Goal: Navigation & Orientation: Understand site structure

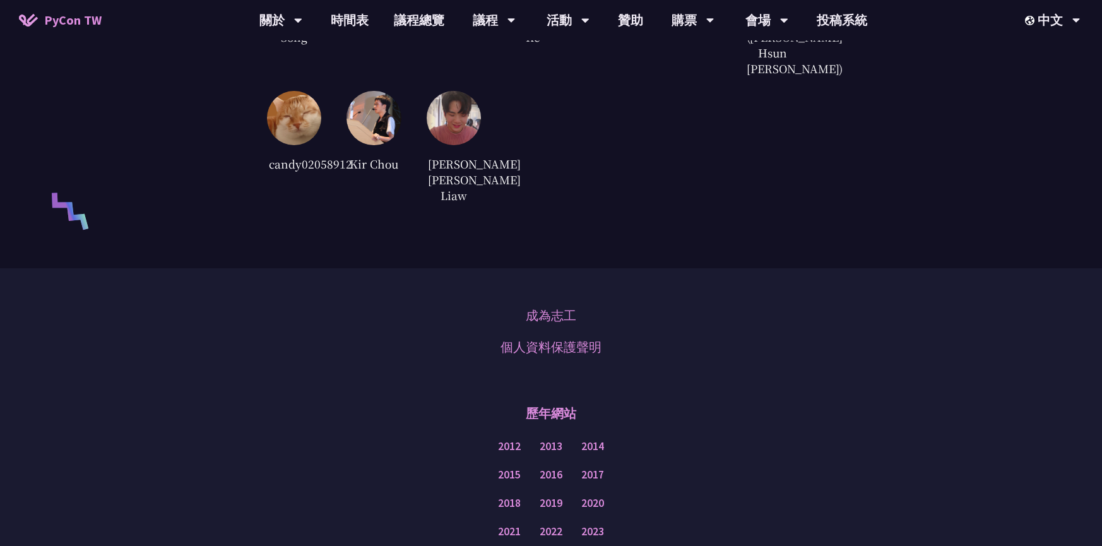
scroll to position [2978, 0]
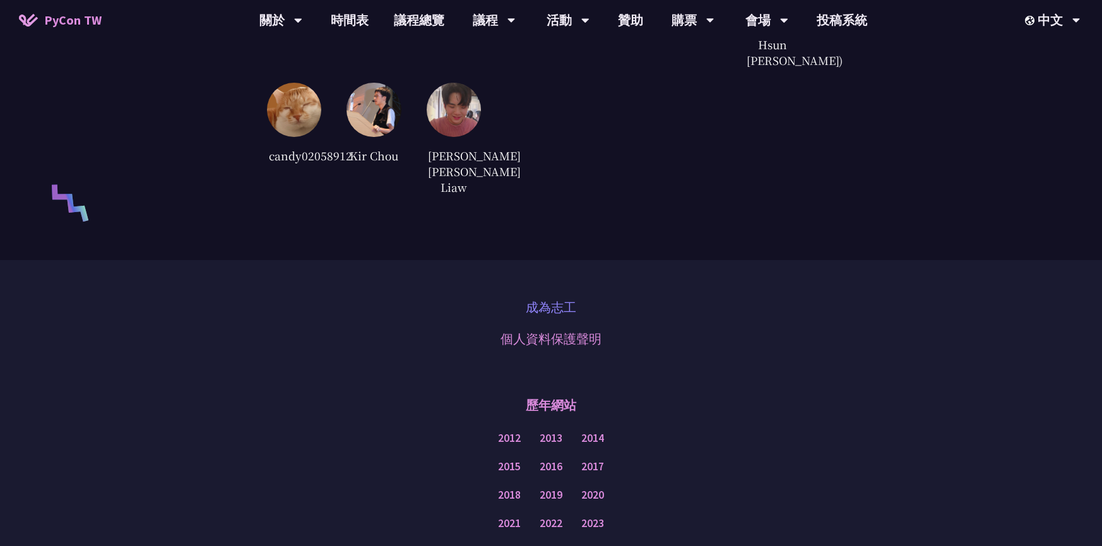
click at [548, 317] on link "成為志工" at bounding box center [551, 307] width 51 height 19
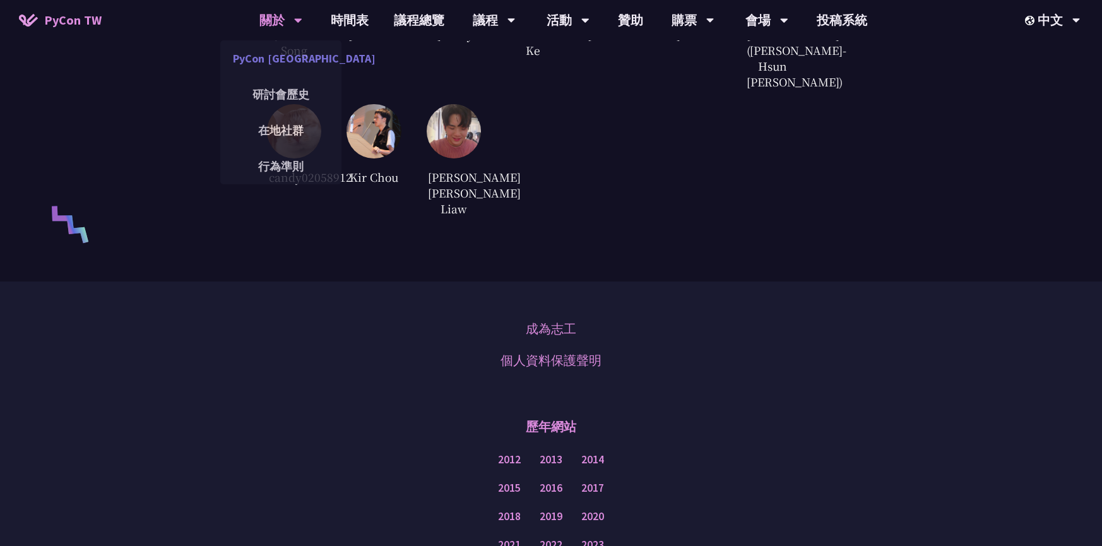
click at [294, 63] on link "PyCon [GEOGRAPHIC_DATA]" at bounding box center [280, 59] width 121 height 30
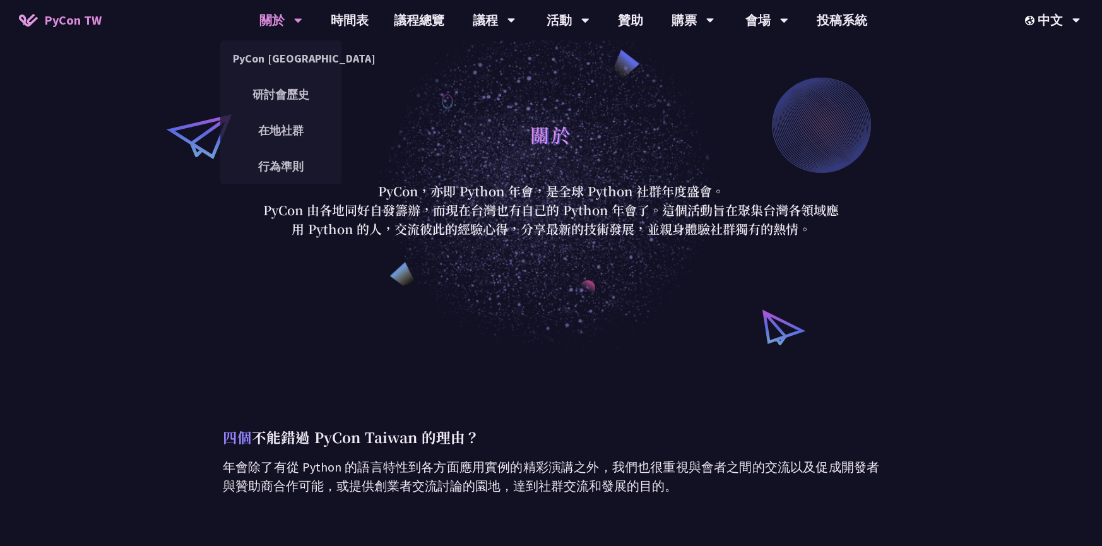
click at [284, 18] on div "關於" at bounding box center [281, 20] width 43 height 40
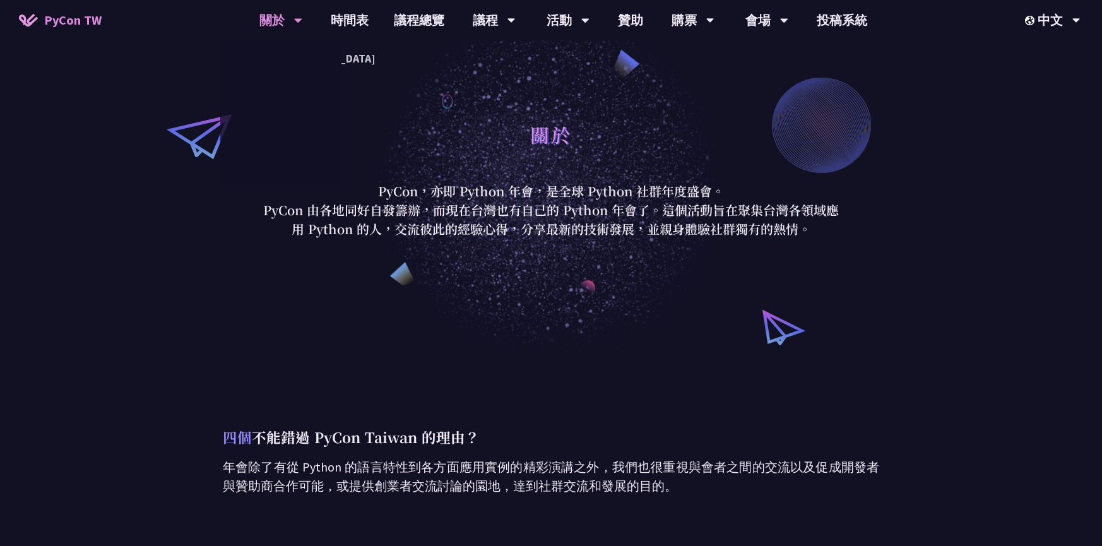
click at [90, 14] on span "PyCon TW" at bounding box center [72, 20] width 57 height 19
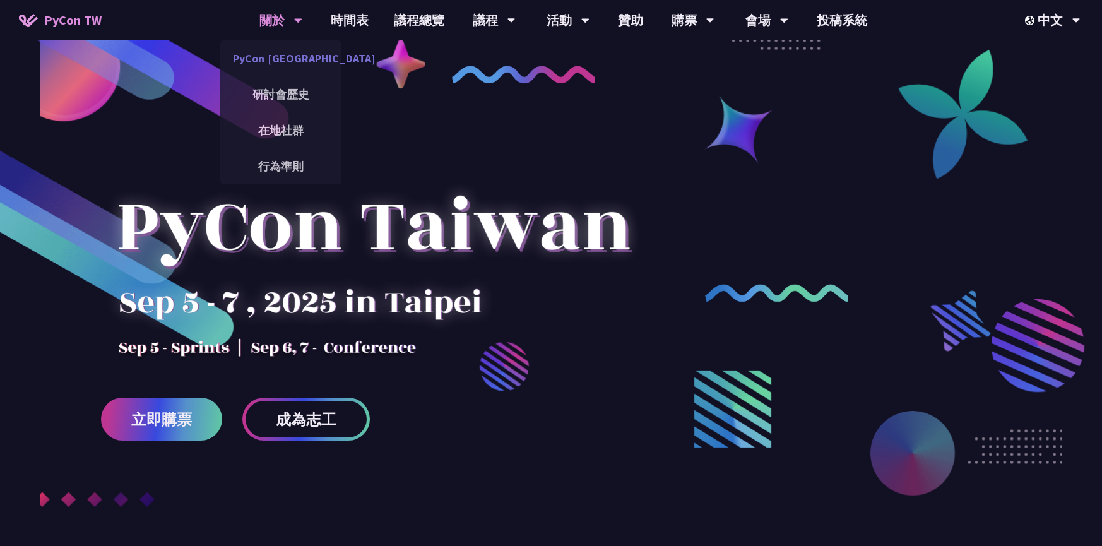
click at [281, 47] on link "PyCon [GEOGRAPHIC_DATA]" at bounding box center [280, 59] width 121 height 30
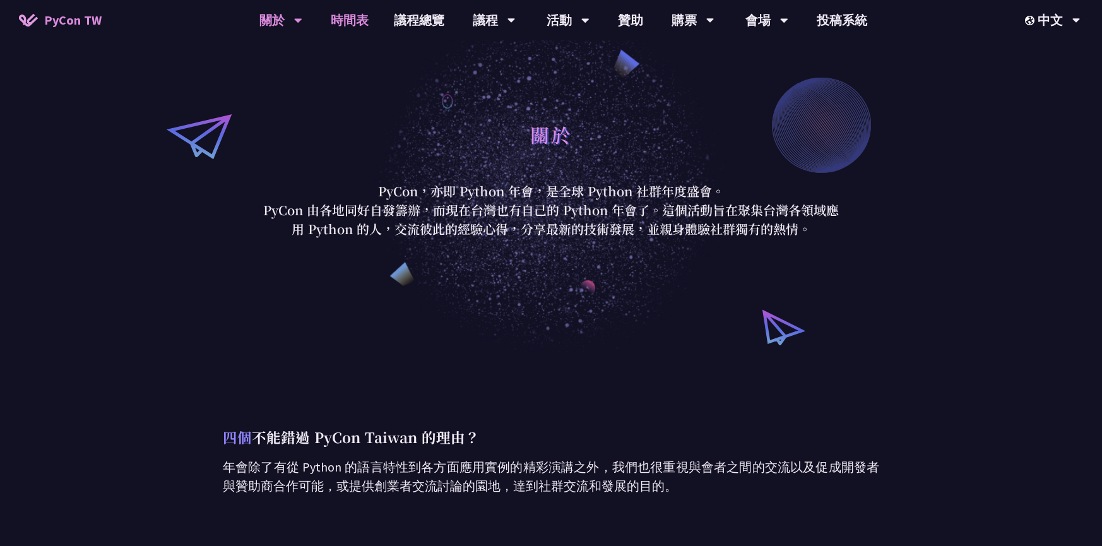
click at [364, 24] on link "時間表" at bounding box center [349, 20] width 63 height 40
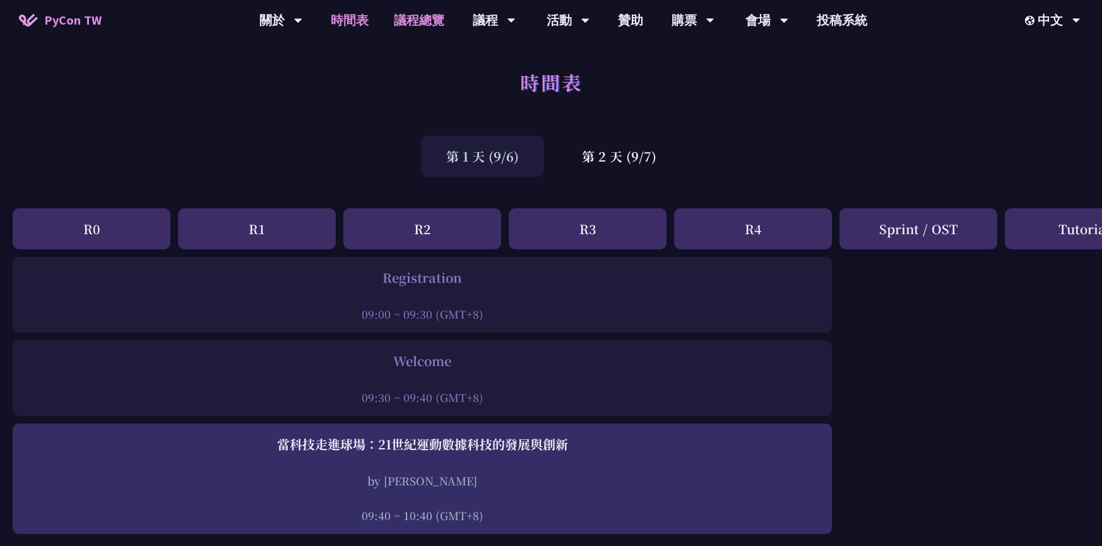
click at [436, 8] on link "議程總覽" at bounding box center [419, 20] width 76 height 40
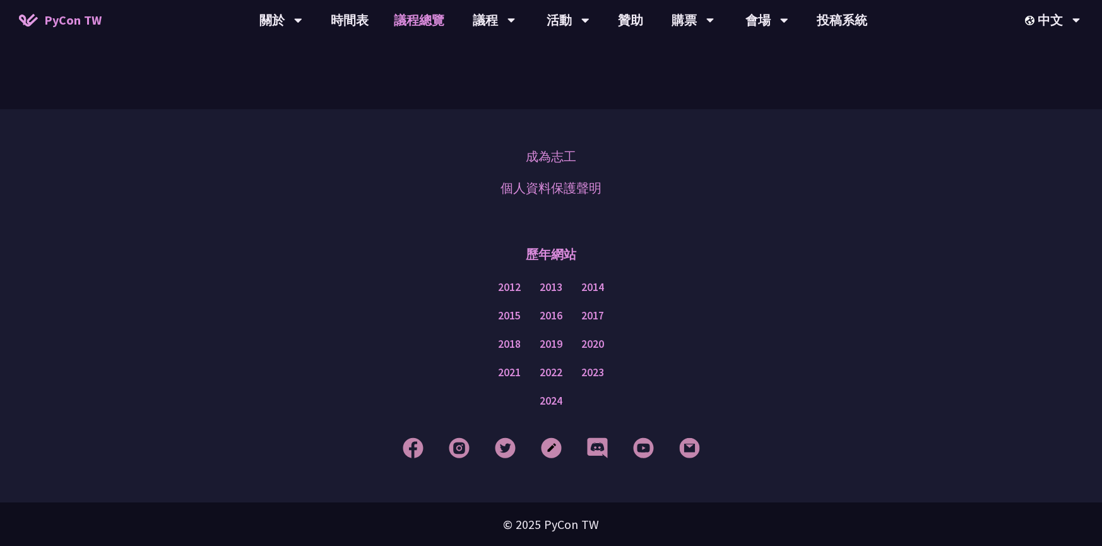
scroll to position [1515, 0]
click at [765, 50] on link "會場資訊" at bounding box center [767, 59] width 121 height 30
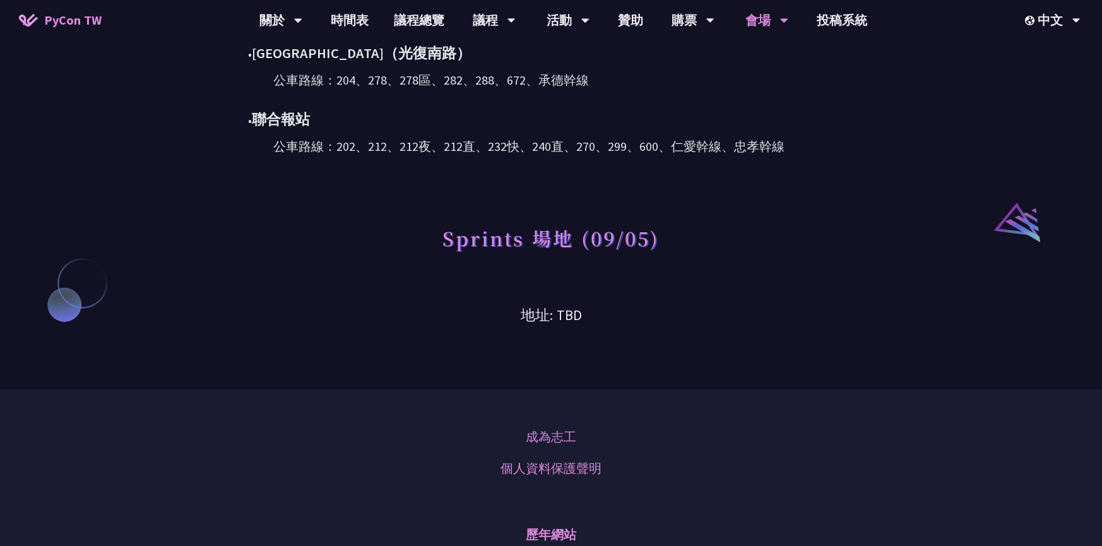
scroll to position [960, 0]
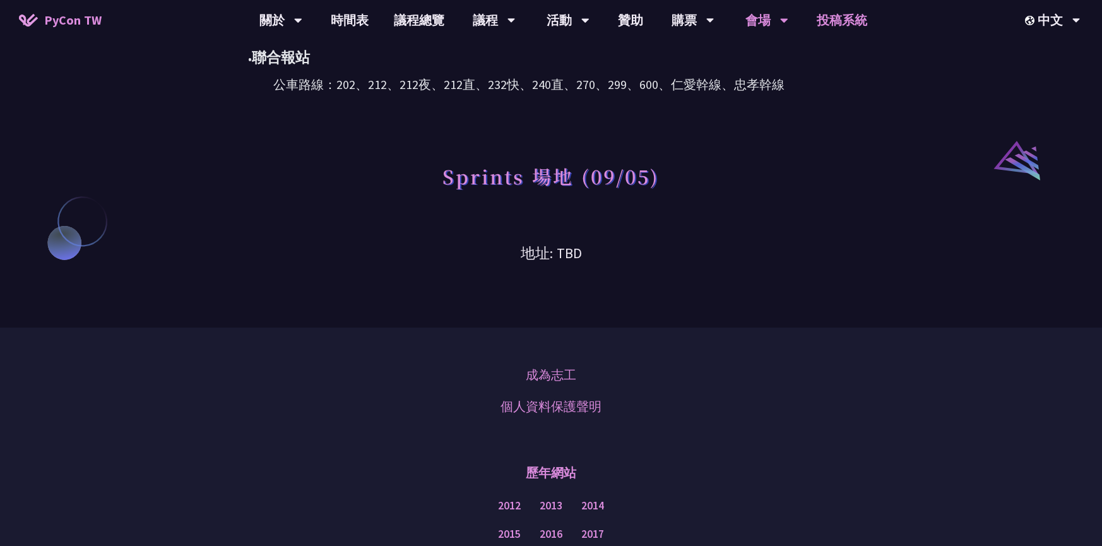
click at [845, 16] on link "投稿系統" at bounding box center [842, 20] width 76 height 40
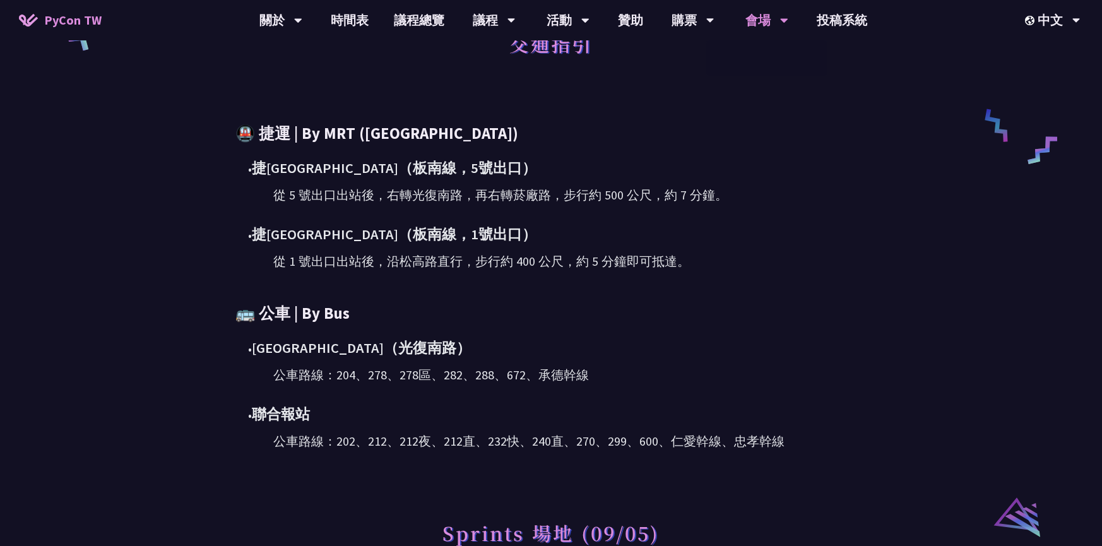
scroll to position [0, 0]
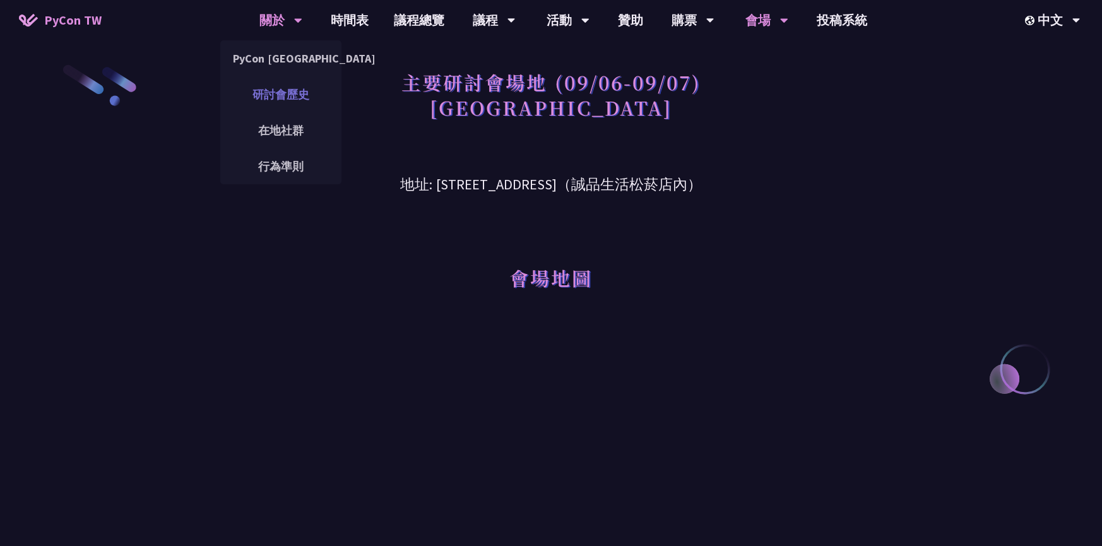
click at [273, 102] on link "研討會歷史" at bounding box center [280, 95] width 121 height 30
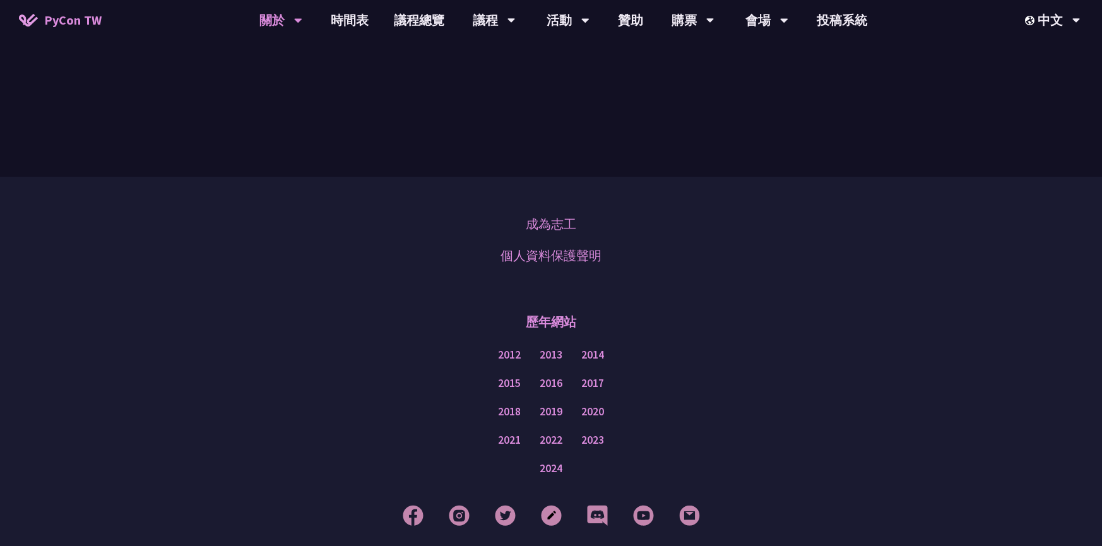
scroll to position [2406, 0]
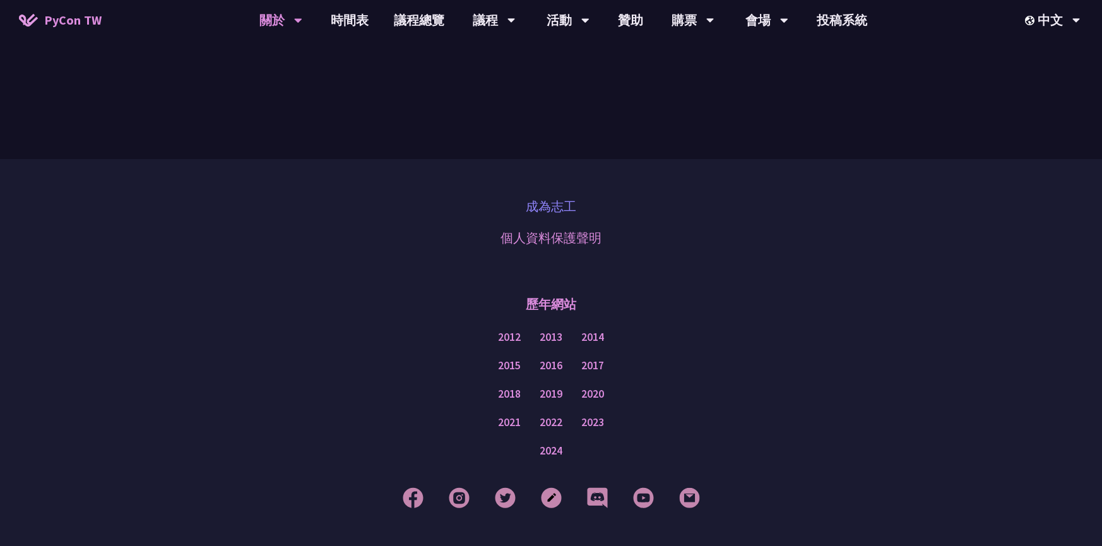
click at [537, 197] on link "成為志工" at bounding box center [551, 206] width 51 height 19
click at [553, 443] on link "2024" at bounding box center [551, 451] width 23 height 16
